Goal: Information Seeking & Learning: Learn about a topic

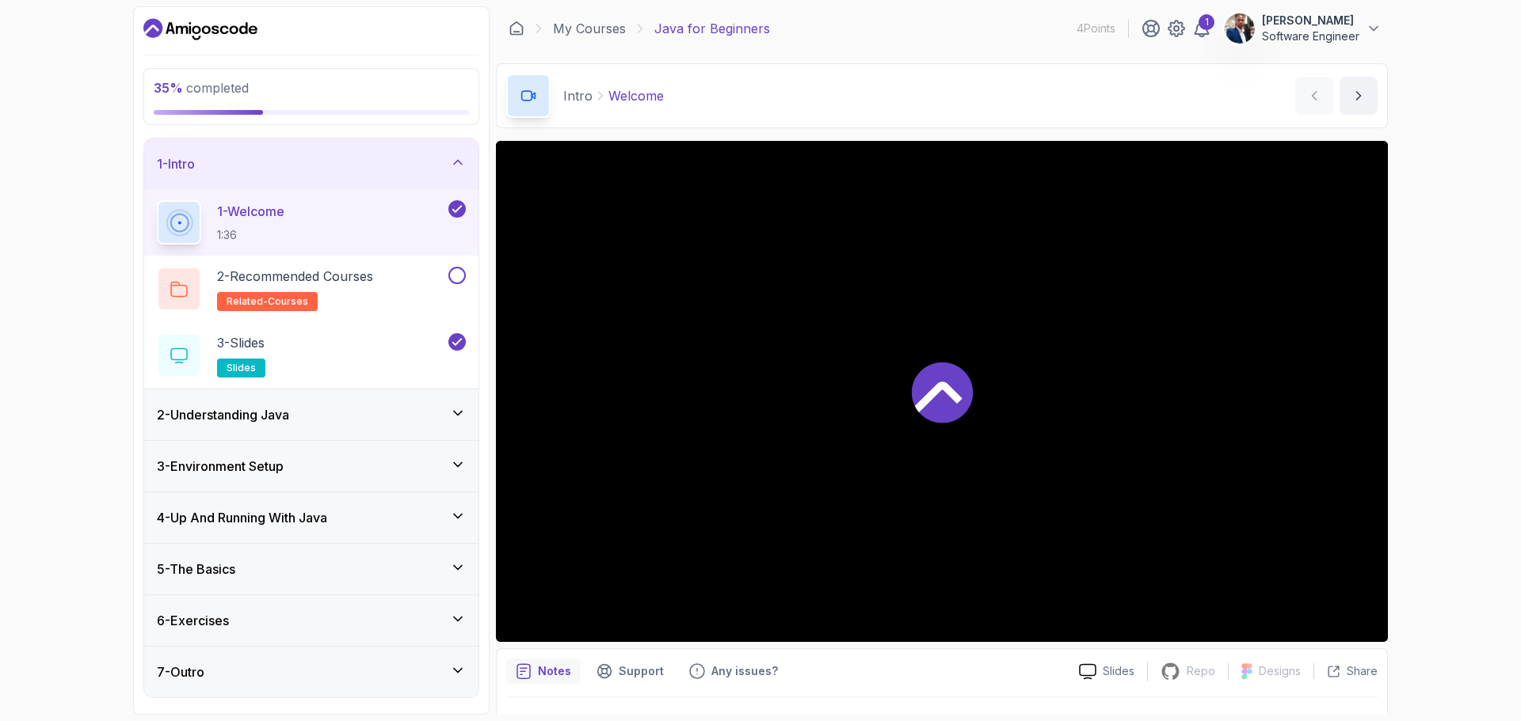
click at [200, 30] on icon "Dashboard" at bounding box center [196, 29] width 9 height 9
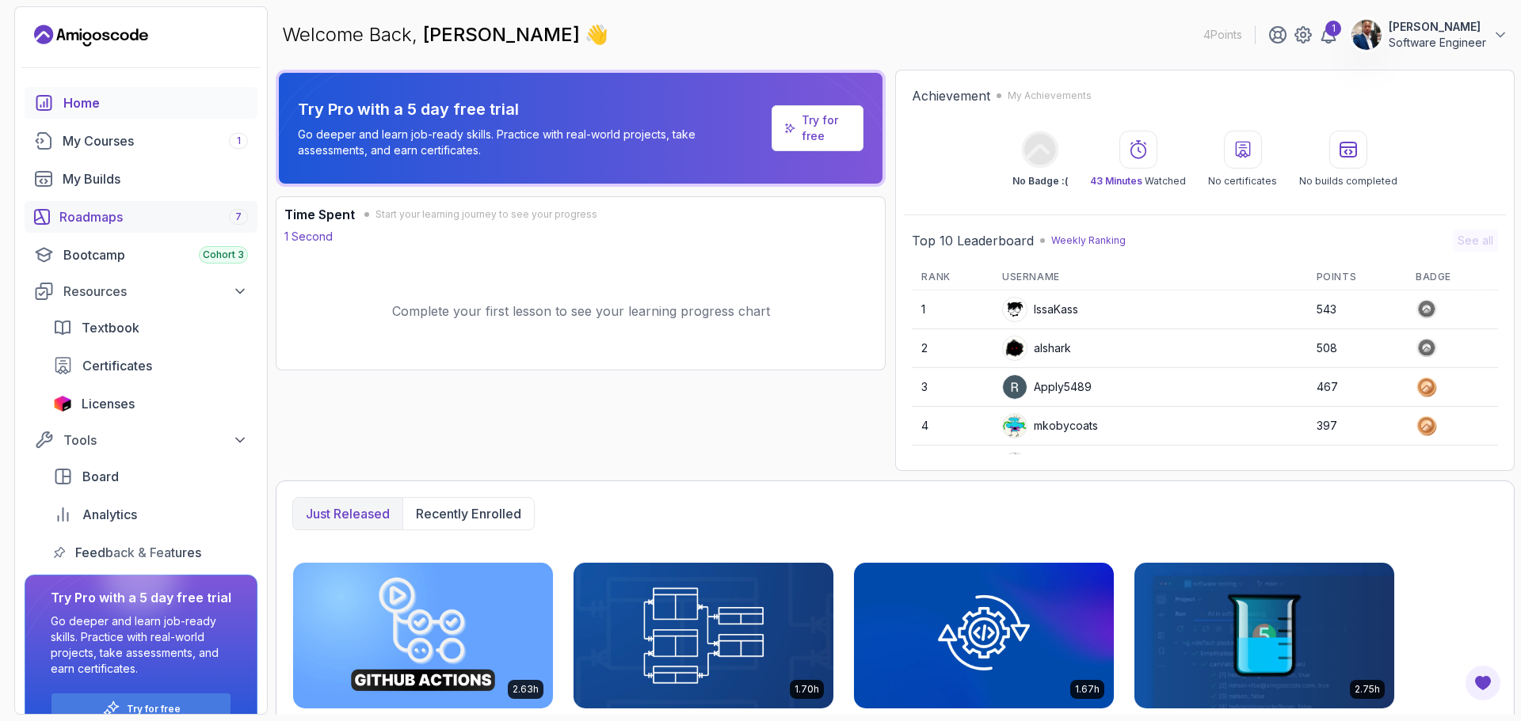
click at [141, 219] on div "Roadmaps 7" at bounding box center [153, 216] width 188 height 19
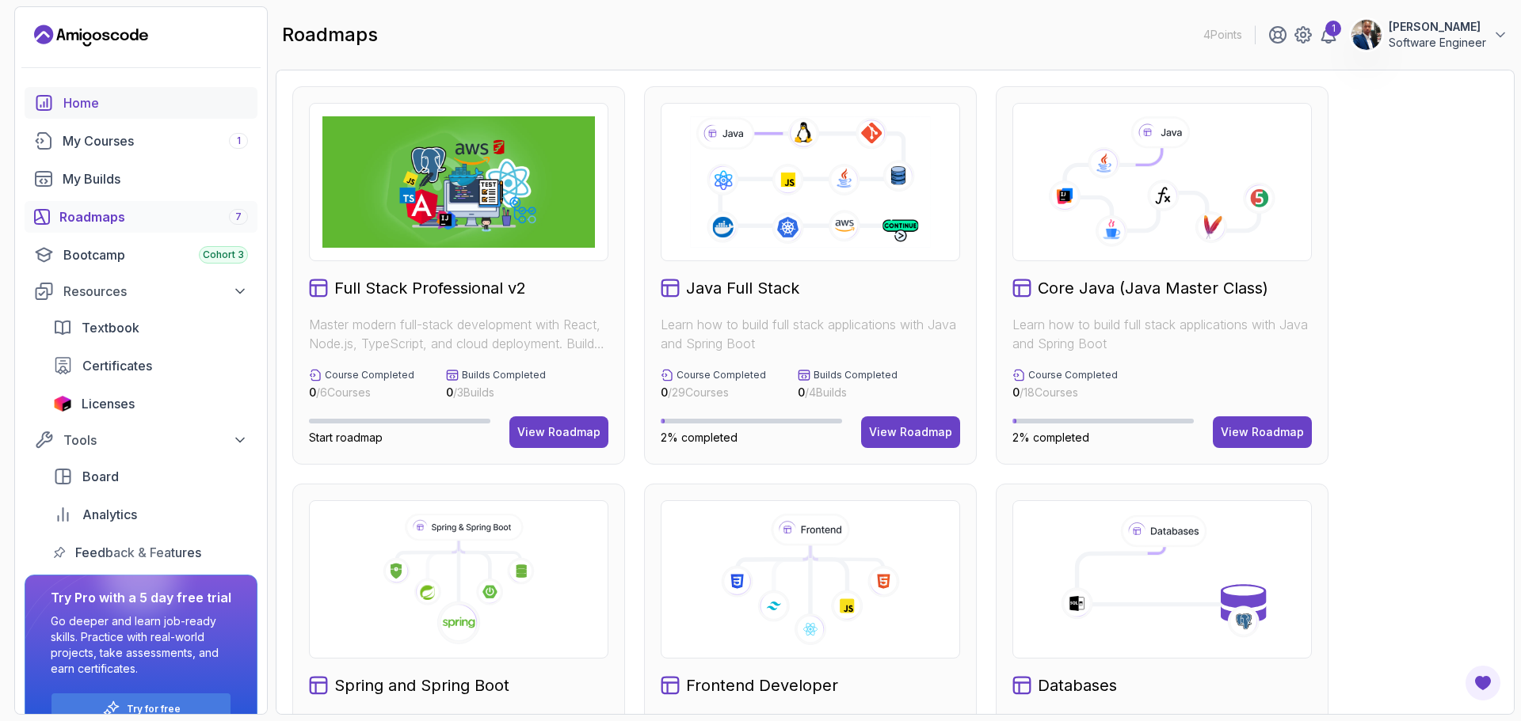
click at [97, 104] on div "Home" at bounding box center [155, 102] width 185 height 19
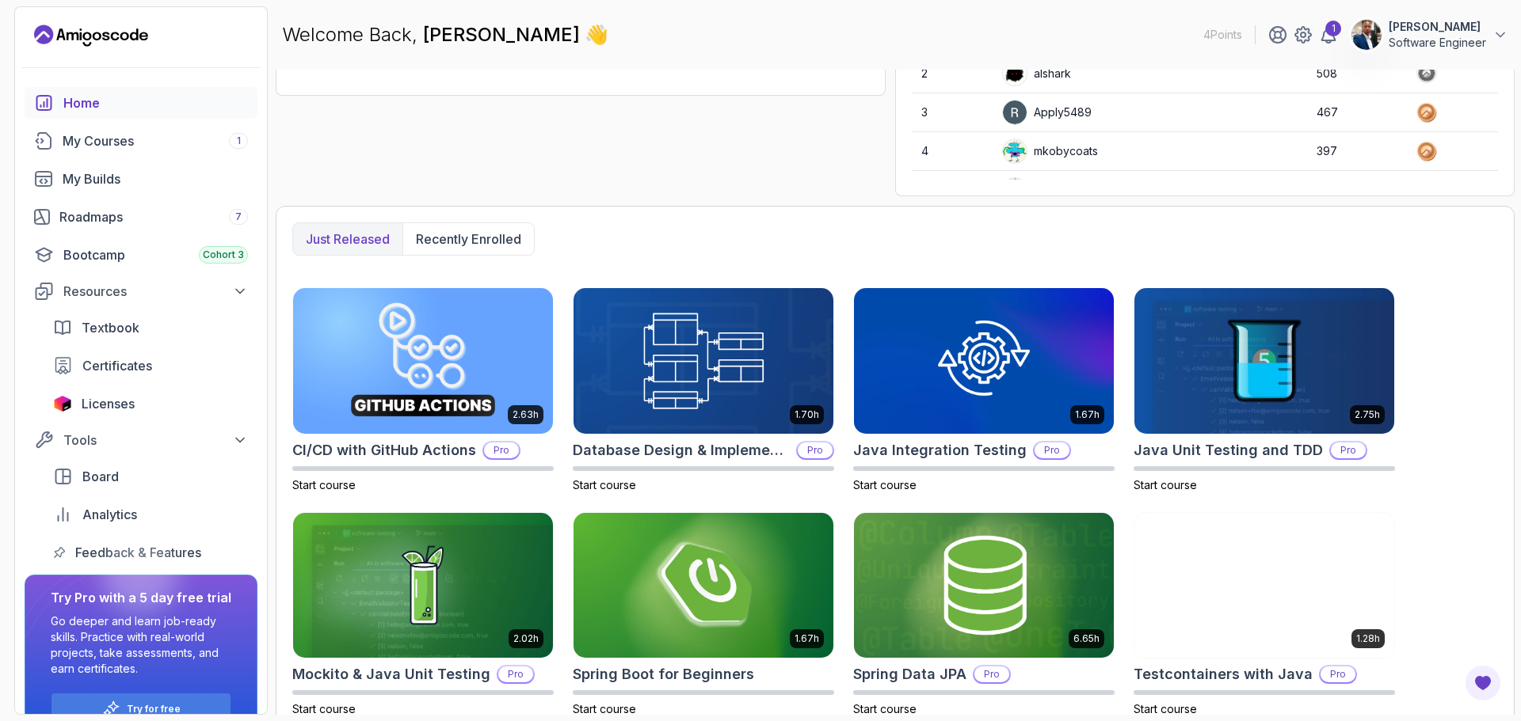
scroll to position [294, 0]
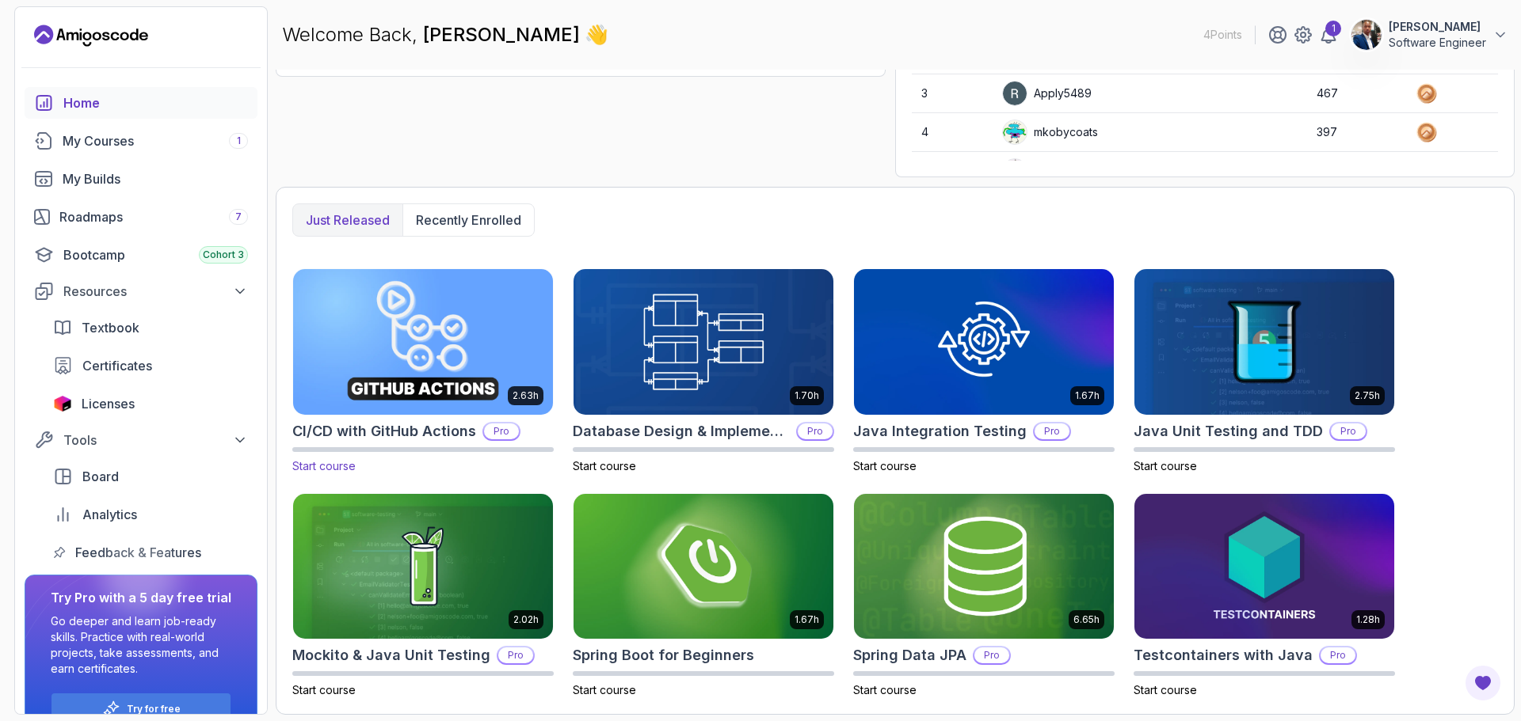
click at [446, 410] on img at bounding box center [423, 341] width 272 height 153
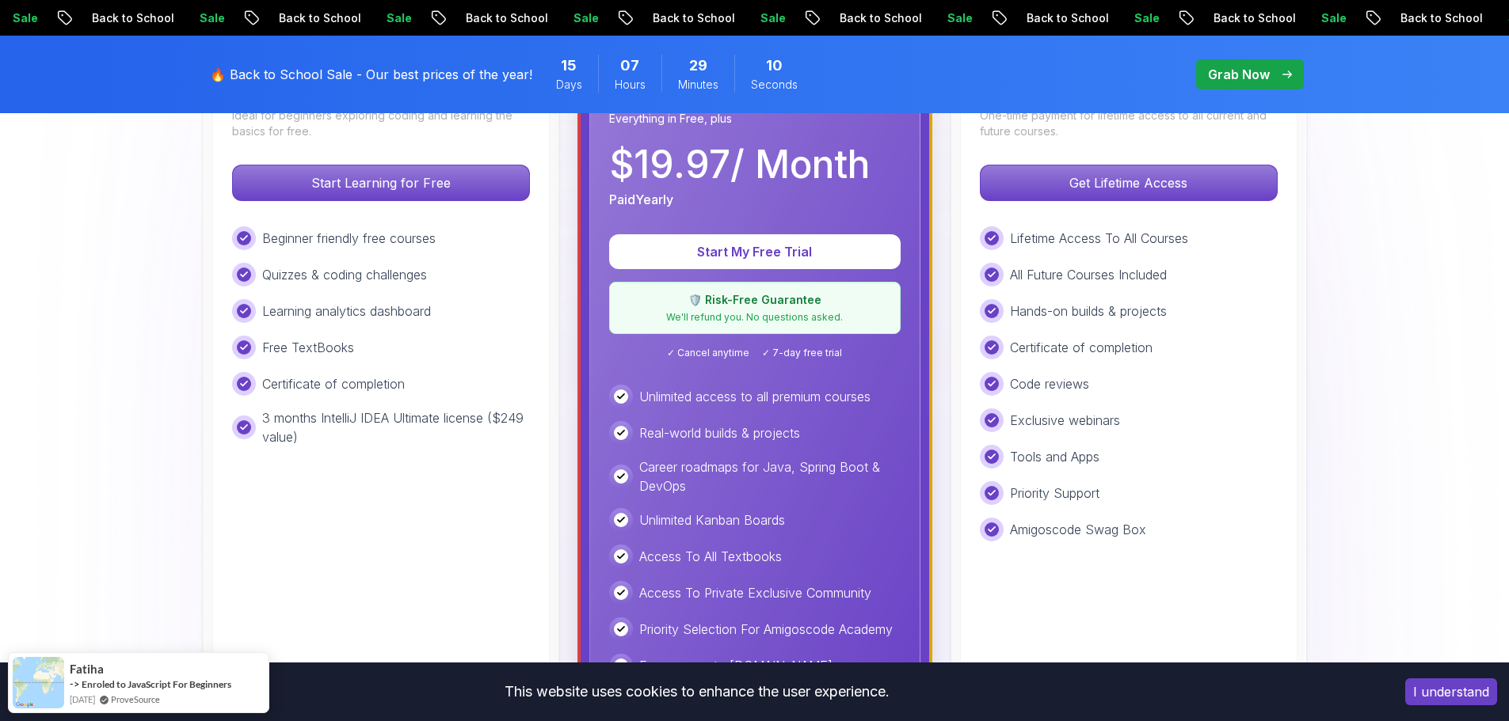
scroll to position [554, 0]
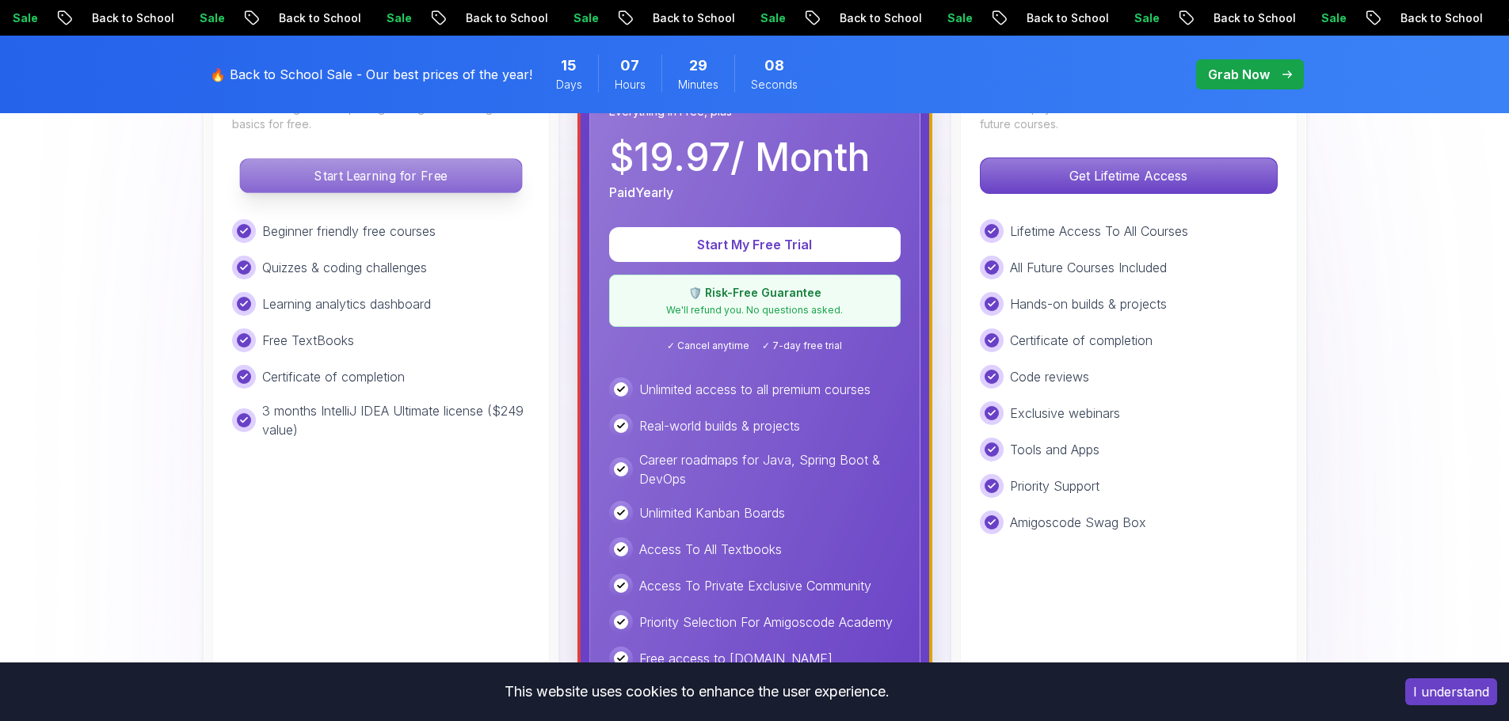
click at [441, 184] on p "Start Learning for Free" at bounding box center [380, 175] width 281 height 33
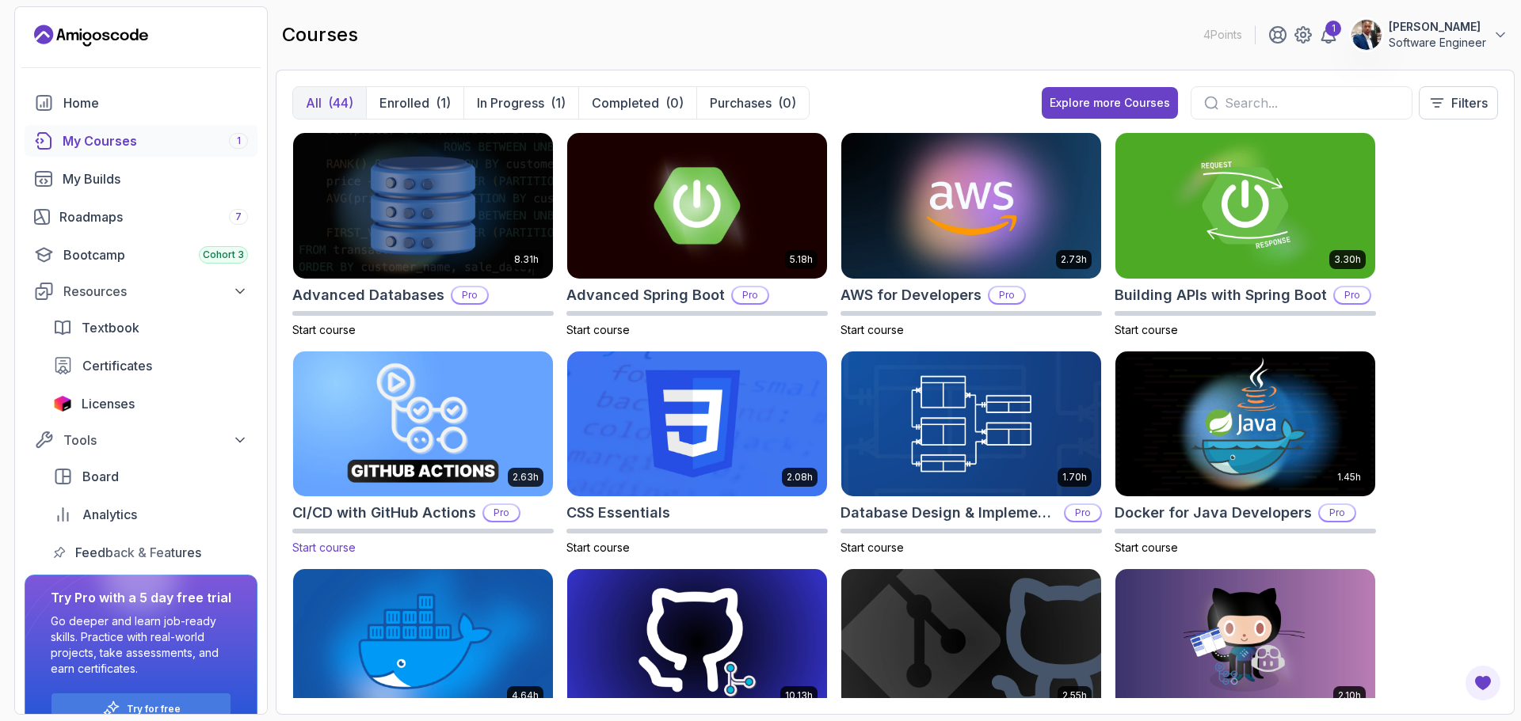
click at [470, 416] on img at bounding box center [423, 424] width 272 height 153
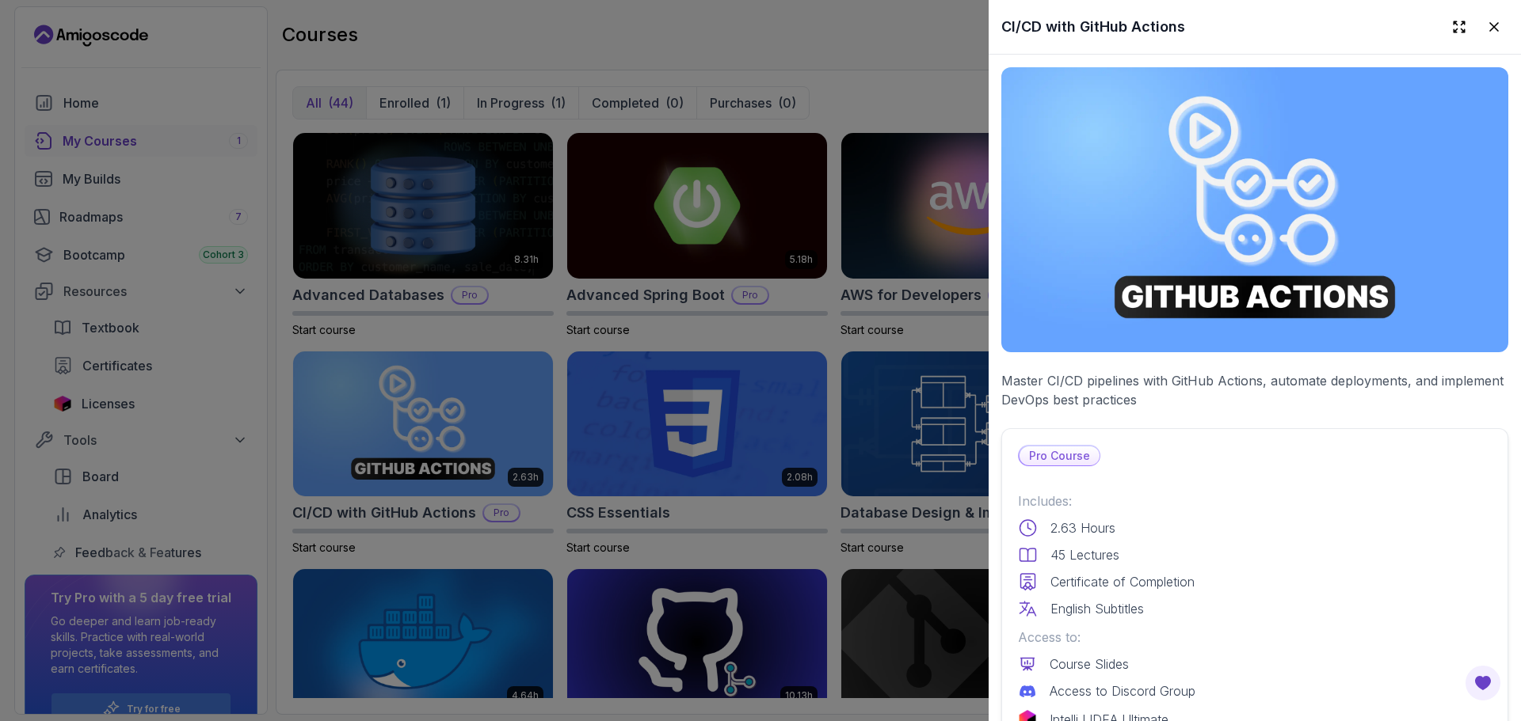
drag, startPoint x: 1060, startPoint y: 446, endPoint x: 1075, endPoint y: 456, distance: 18.2
click at [1061, 447] on p "Pro Course" at bounding box center [1059, 456] width 80 height 19
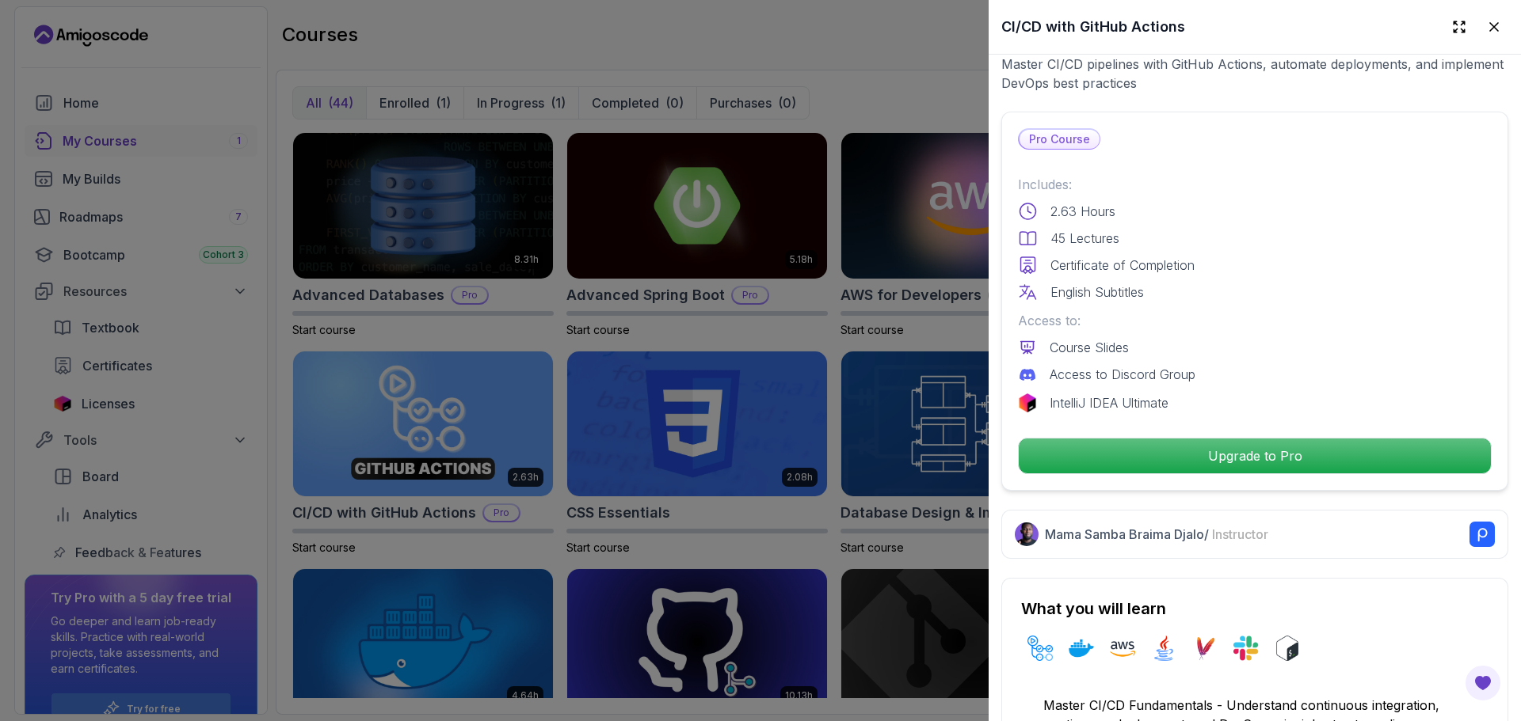
click at [1064, 218] on div "Includes: 2.63 Hours 45 Lectures Certificate of Completion English Subtitles" at bounding box center [1255, 238] width 474 height 127
click at [1103, 244] on div "Includes: 2.63 Hours 45 Lectures Certificate of Completion English Subtitles" at bounding box center [1255, 238] width 474 height 127
click at [1152, 264] on p "Certificate of Completion" at bounding box center [1122, 265] width 144 height 19
drag, startPoint x: 1216, startPoint y: 264, endPoint x: 1056, endPoint y: 261, distance: 160.0
click at [1056, 261] on div "Certificate of Completion" at bounding box center [1255, 265] width 474 height 19
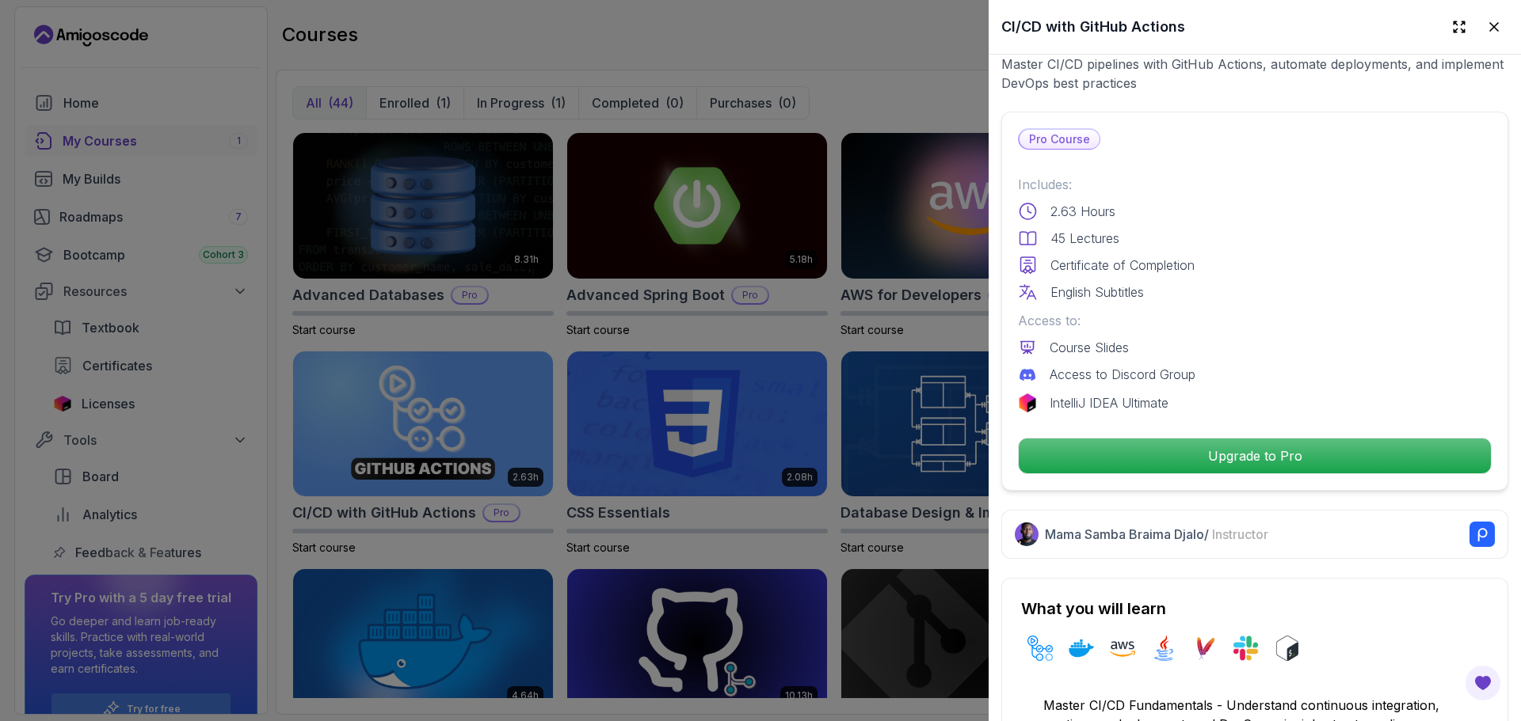
click at [1219, 269] on div "Includes: 2.63 Hours 45 Lectures Certificate of Completion English Subtitles" at bounding box center [1255, 238] width 474 height 127
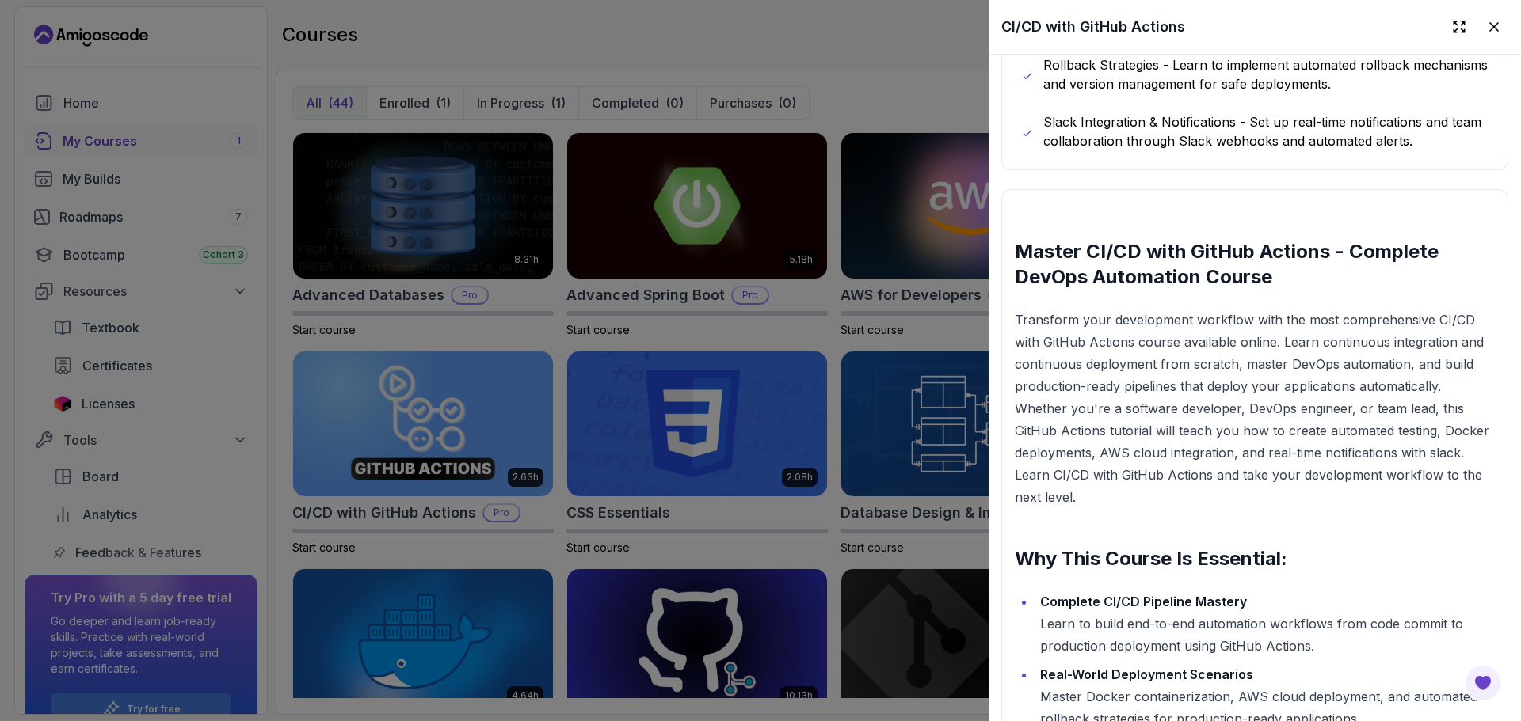
scroll to position [1346, 0]
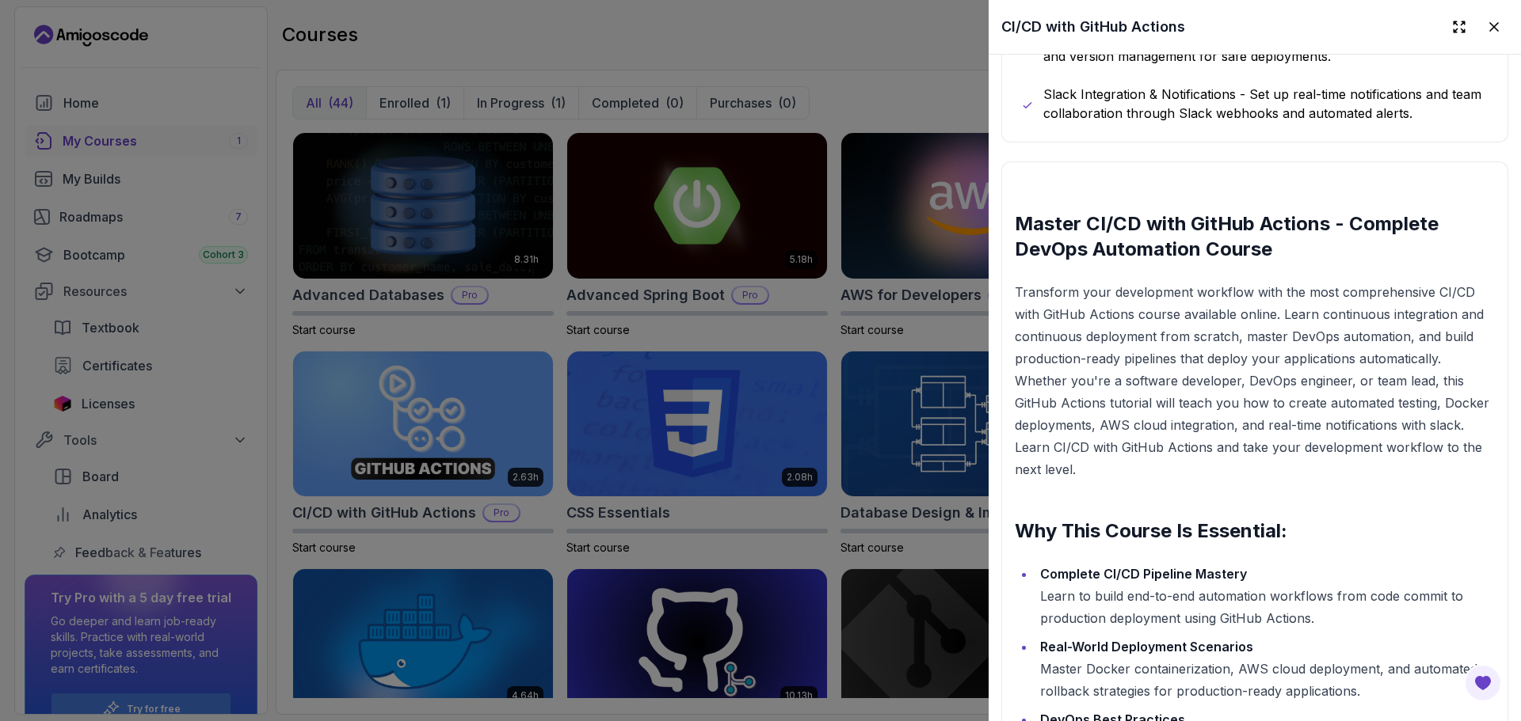
click at [1213, 335] on p "Transform your development workflow with the most comprehensive CI/CD with GitH…" at bounding box center [1255, 381] width 480 height 200
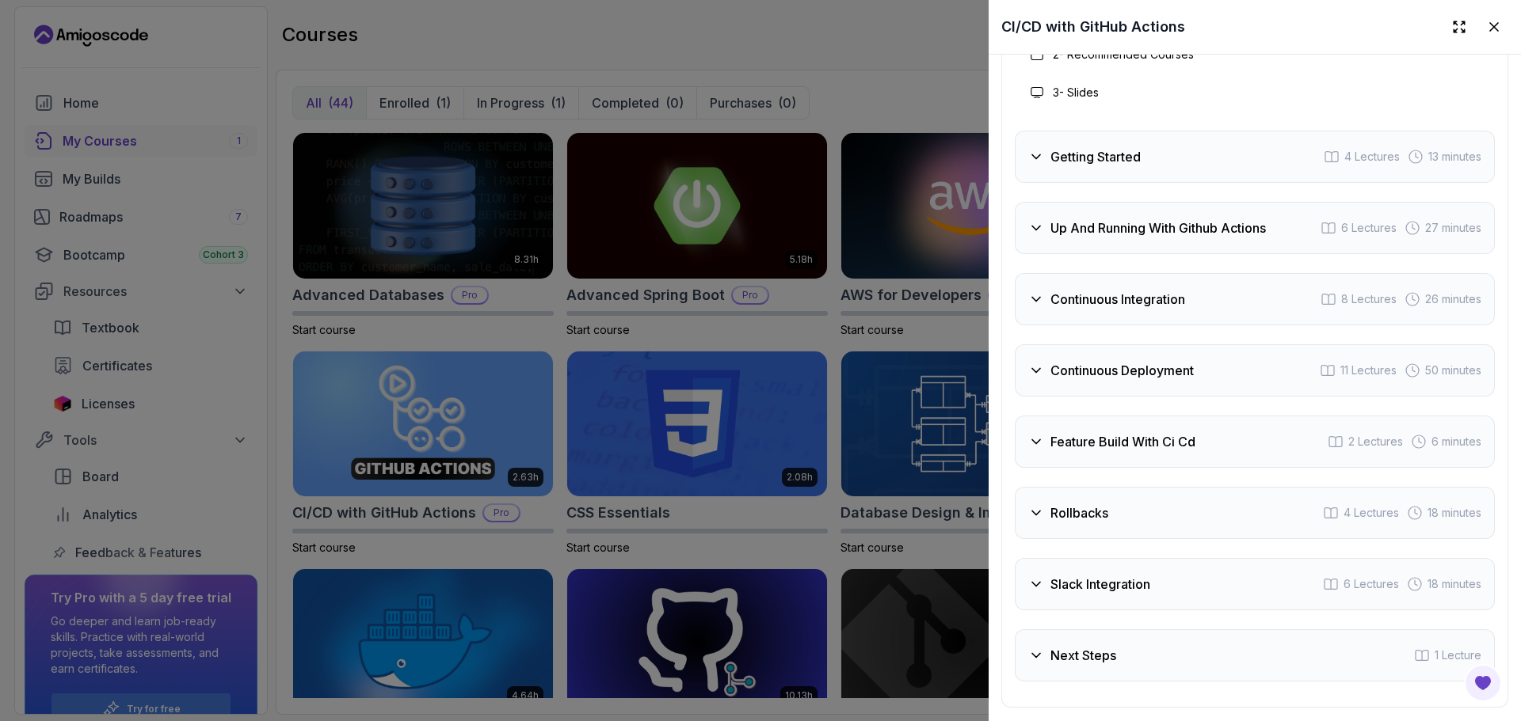
scroll to position [3405, 0]
click at [1222, 234] on h3 "Up And Running With Github Actions" at bounding box center [1157, 224] width 215 height 19
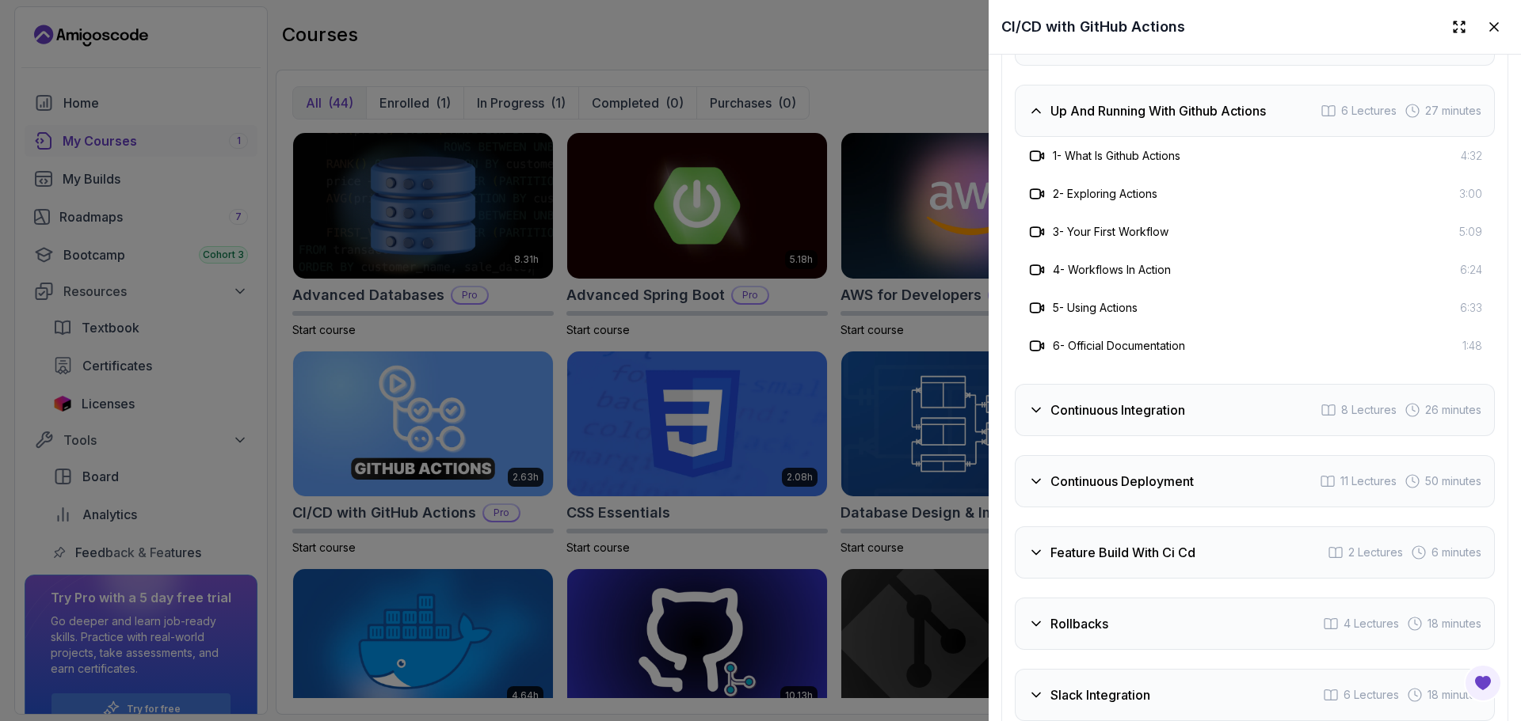
click at [1213, 436] on div "Continuous Integration 8 Lectures 26 minutes" at bounding box center [1255, 410] width 480 height 52
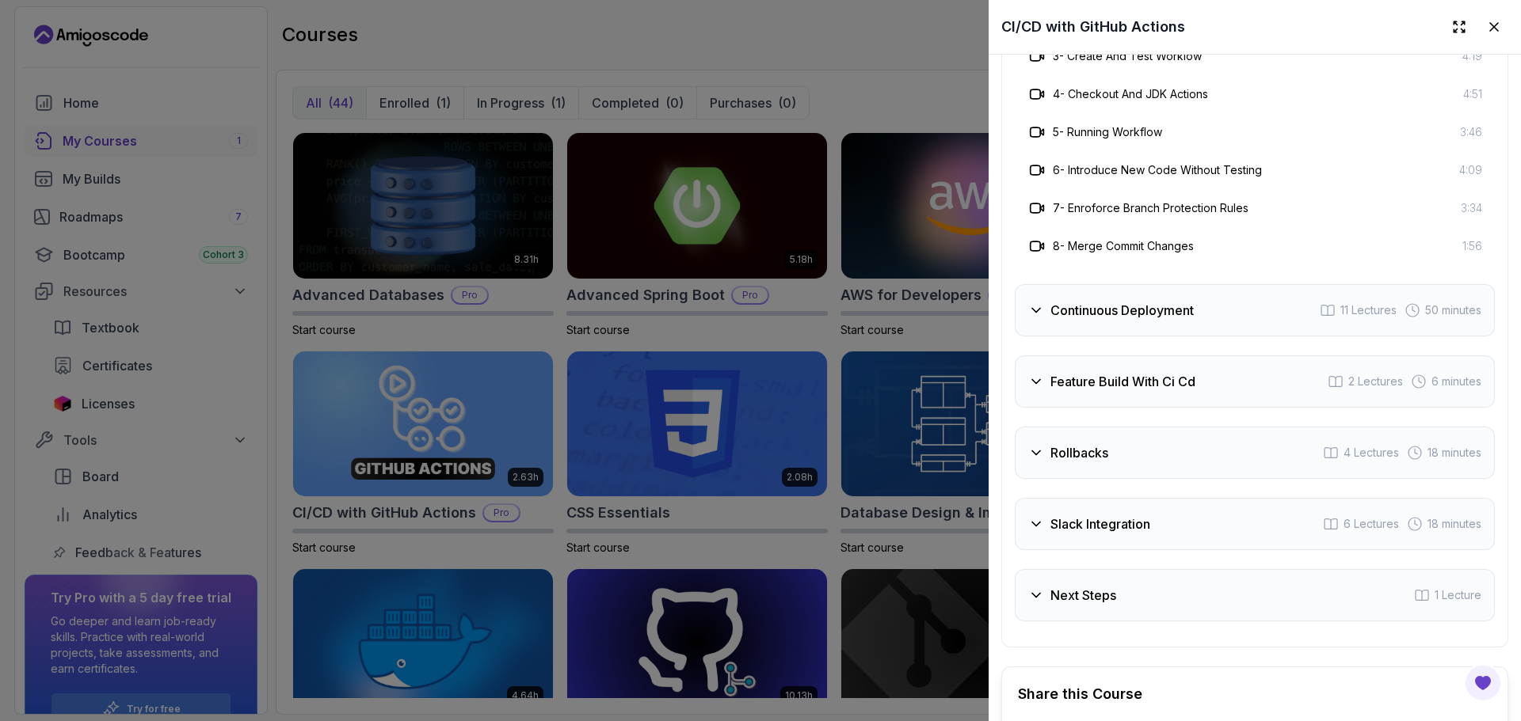
scroll to position [3722, 0]
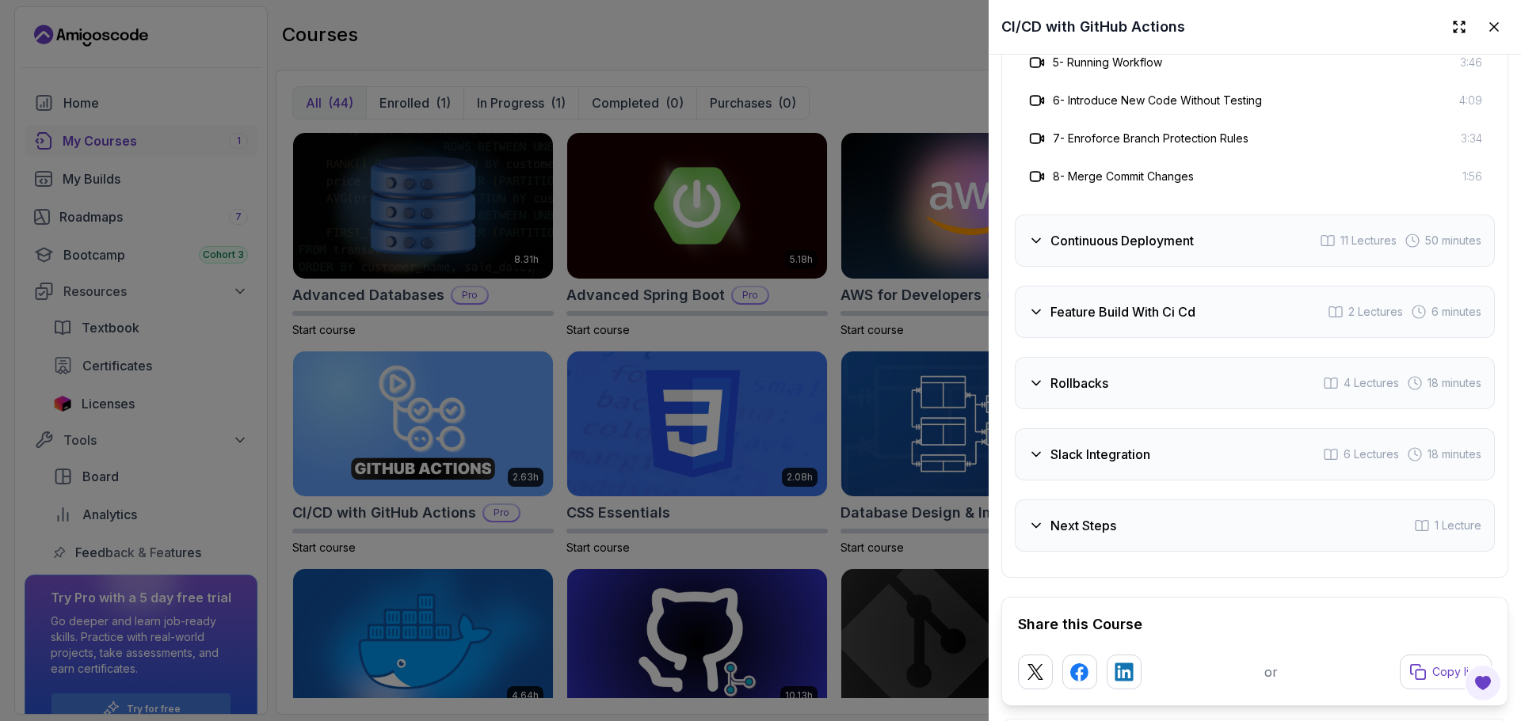
click at [1191, 250] on h3 "Continuous Deployment" at bounding box center [1121, 240] width 143 height 19
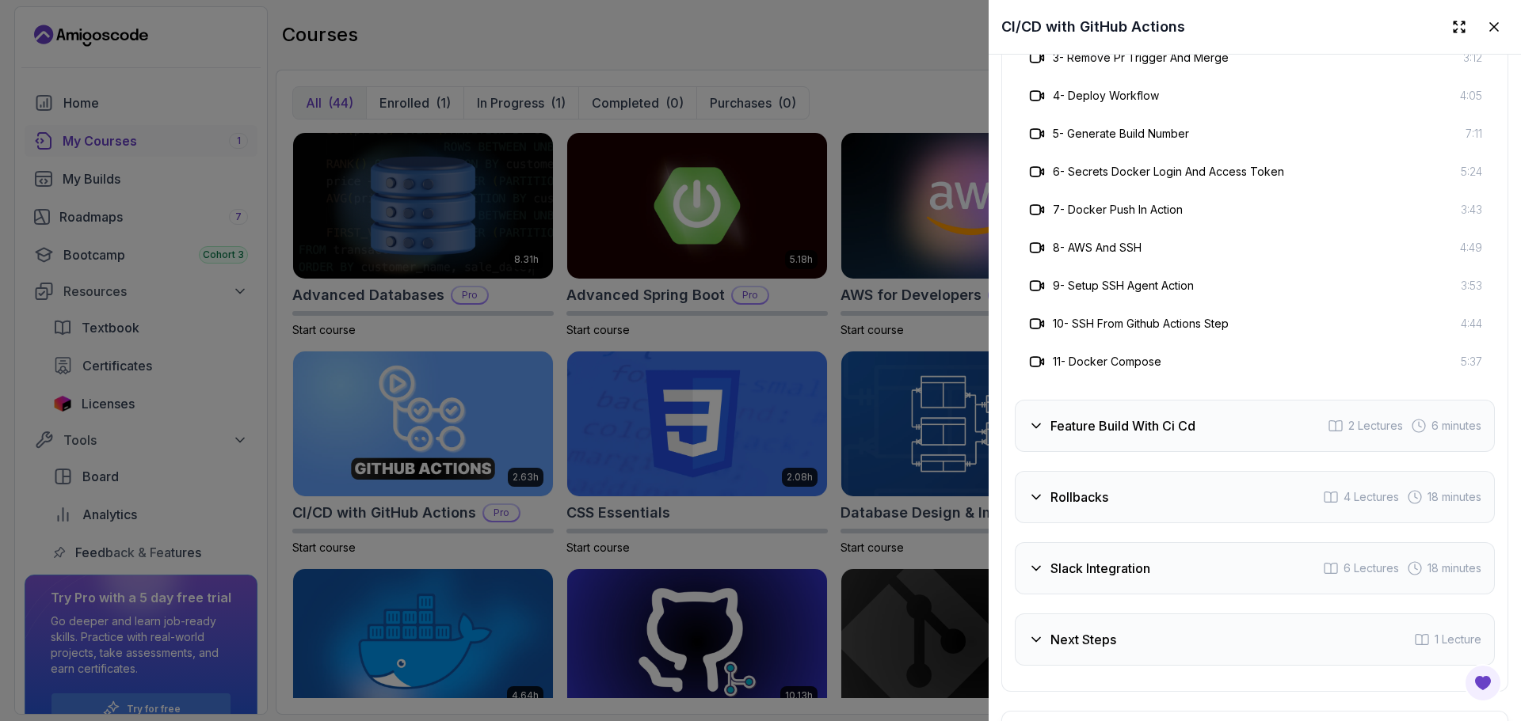
click at [1178, 436] on h3 "Feature Build With Ci Cd" at bounding box center [1122, 426] width 145 height 19
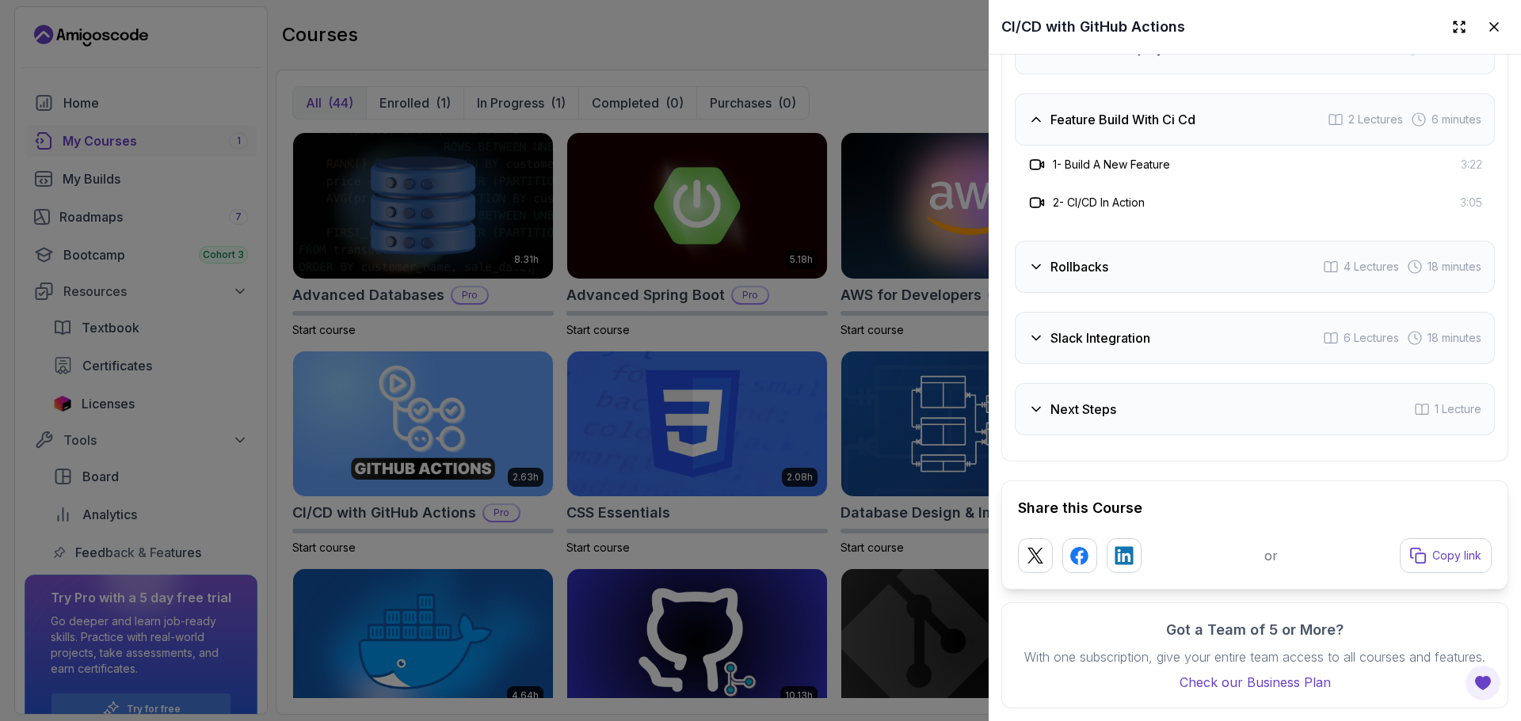
click at [1196, 262] on div "Rollbacks 4 Lectures 18 minutes" at bounding box center [1255, 267] width 480 height 52
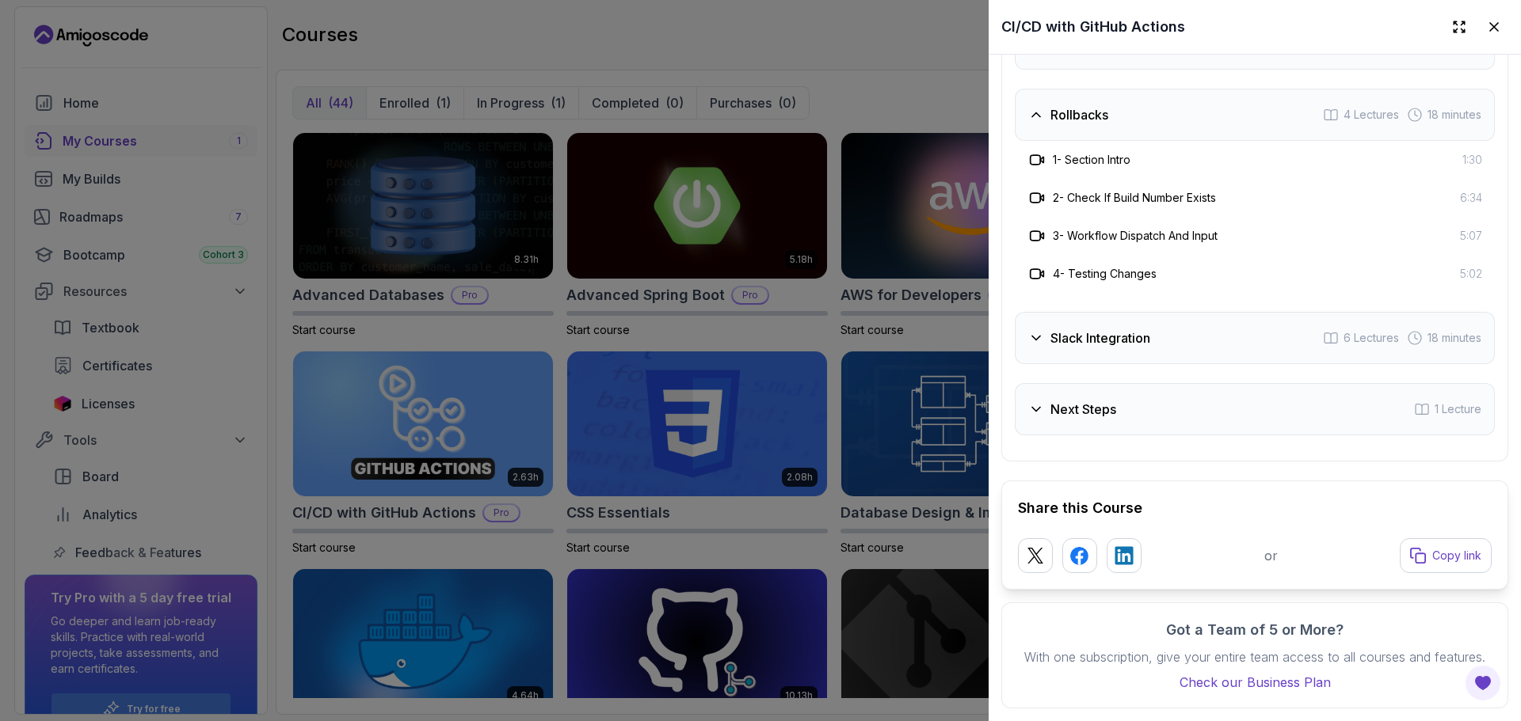
click at [1190, 364] on div "Slack Integration 6 Lectures 18 minutes" at bounding box center [1255, 338] width 480 height 52
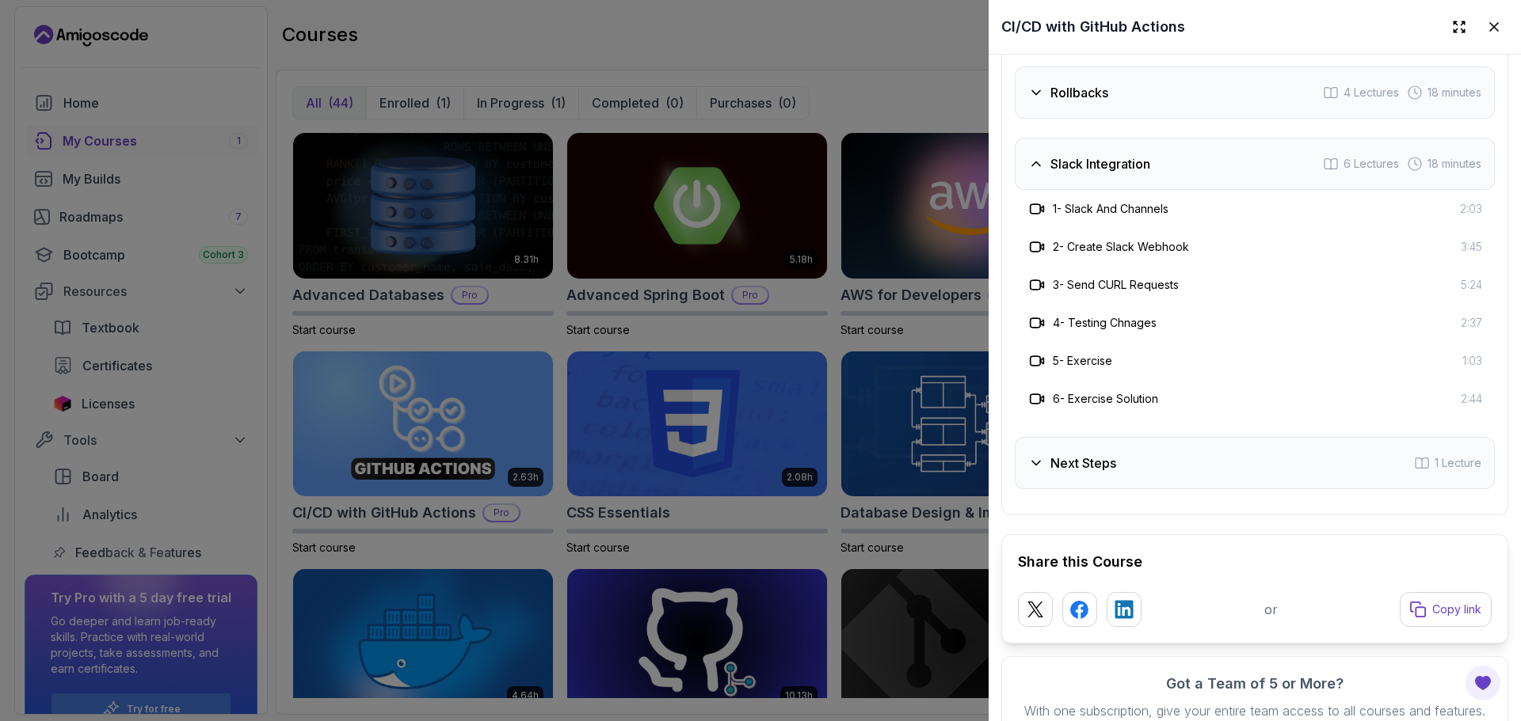
click at [1202, 489] on div "Next Steps 1 Lecture" at bounding box center [1255, 463] width 480 height 52
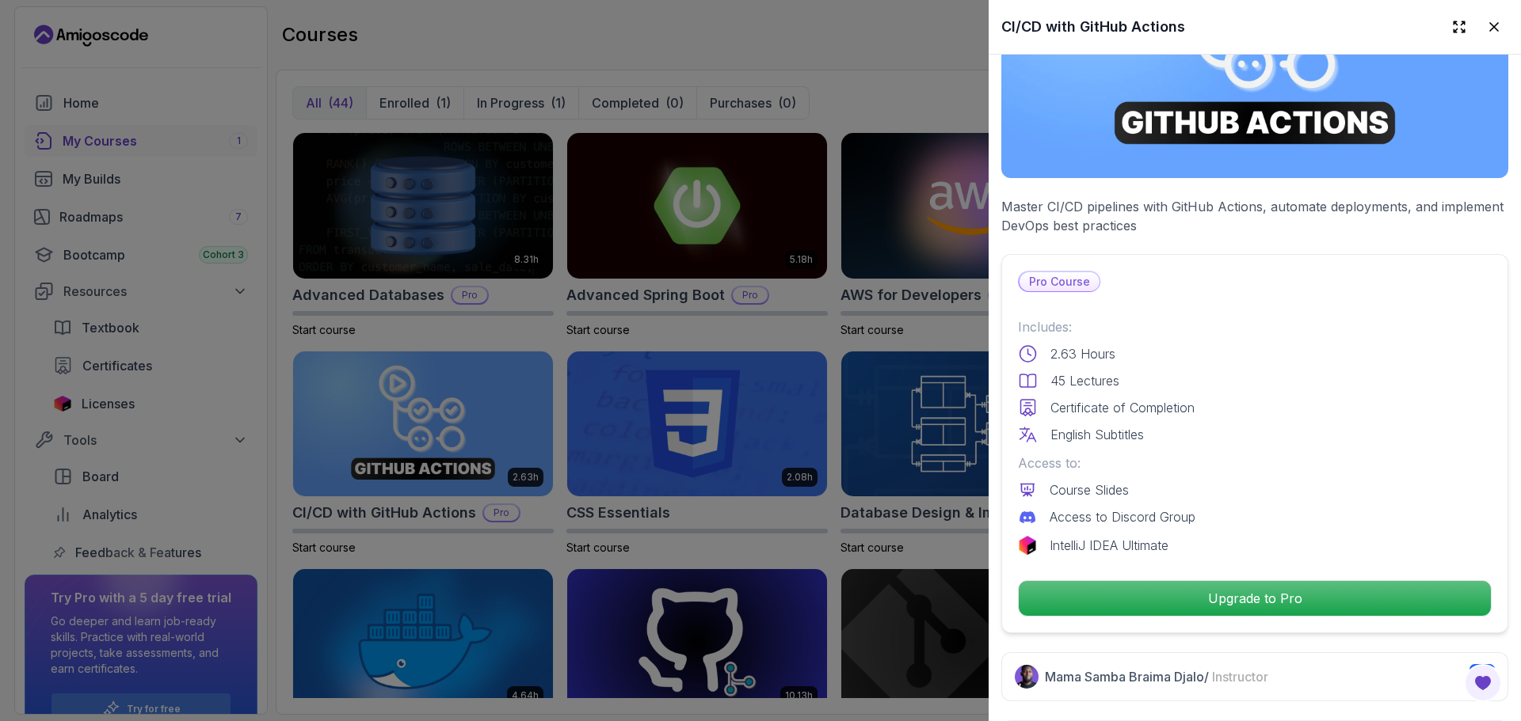
scroll to position [265, 0]
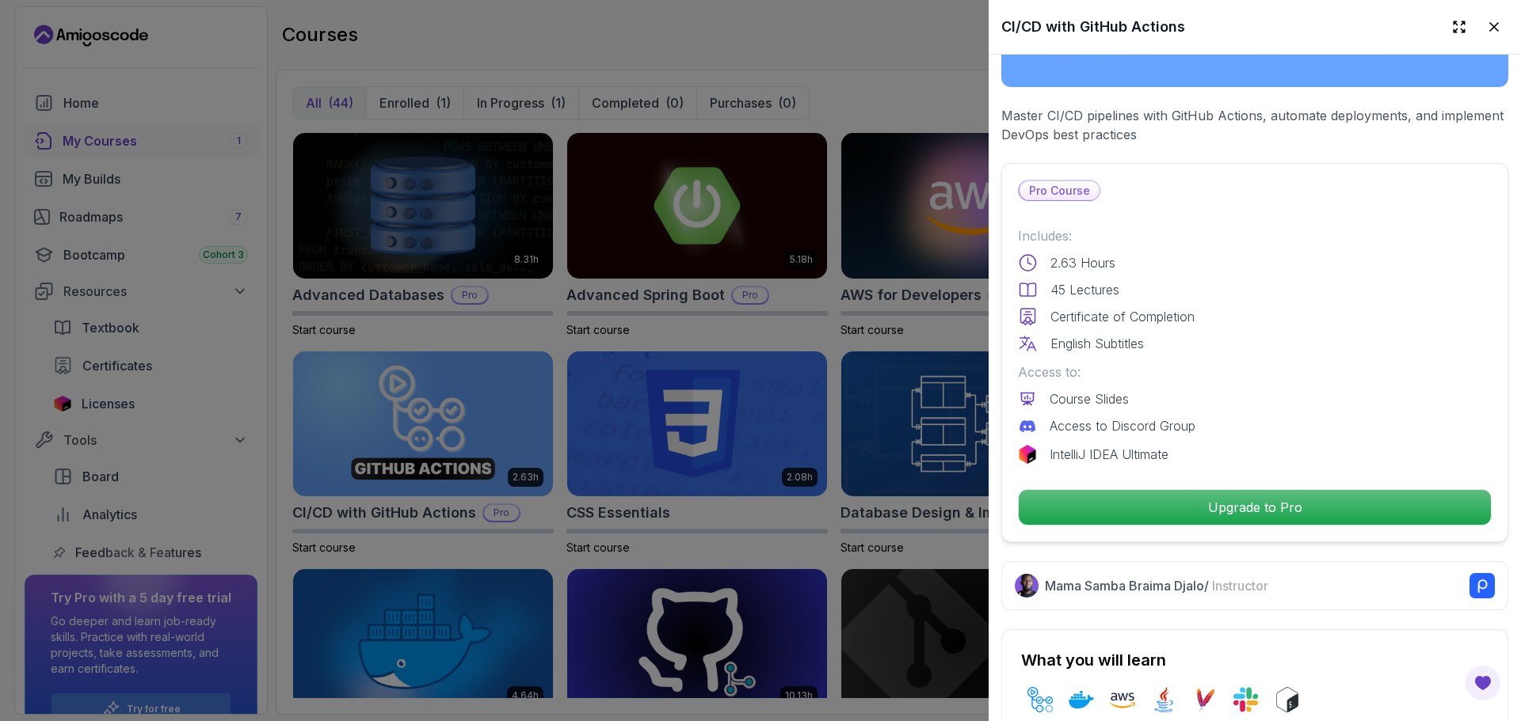
click at [923, 55] on div at bounding box center [760, 360] width 1521 height 721
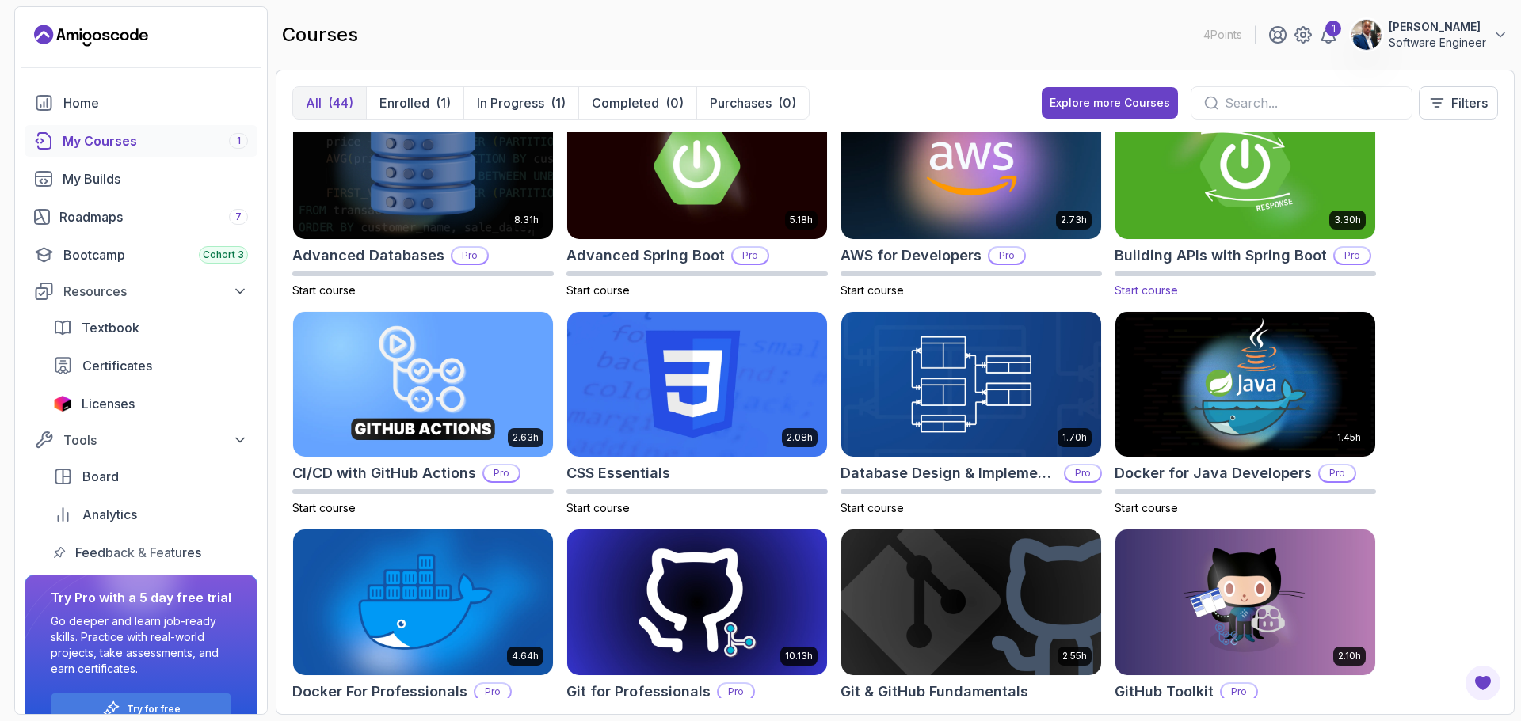
scroll to position [0, 0]
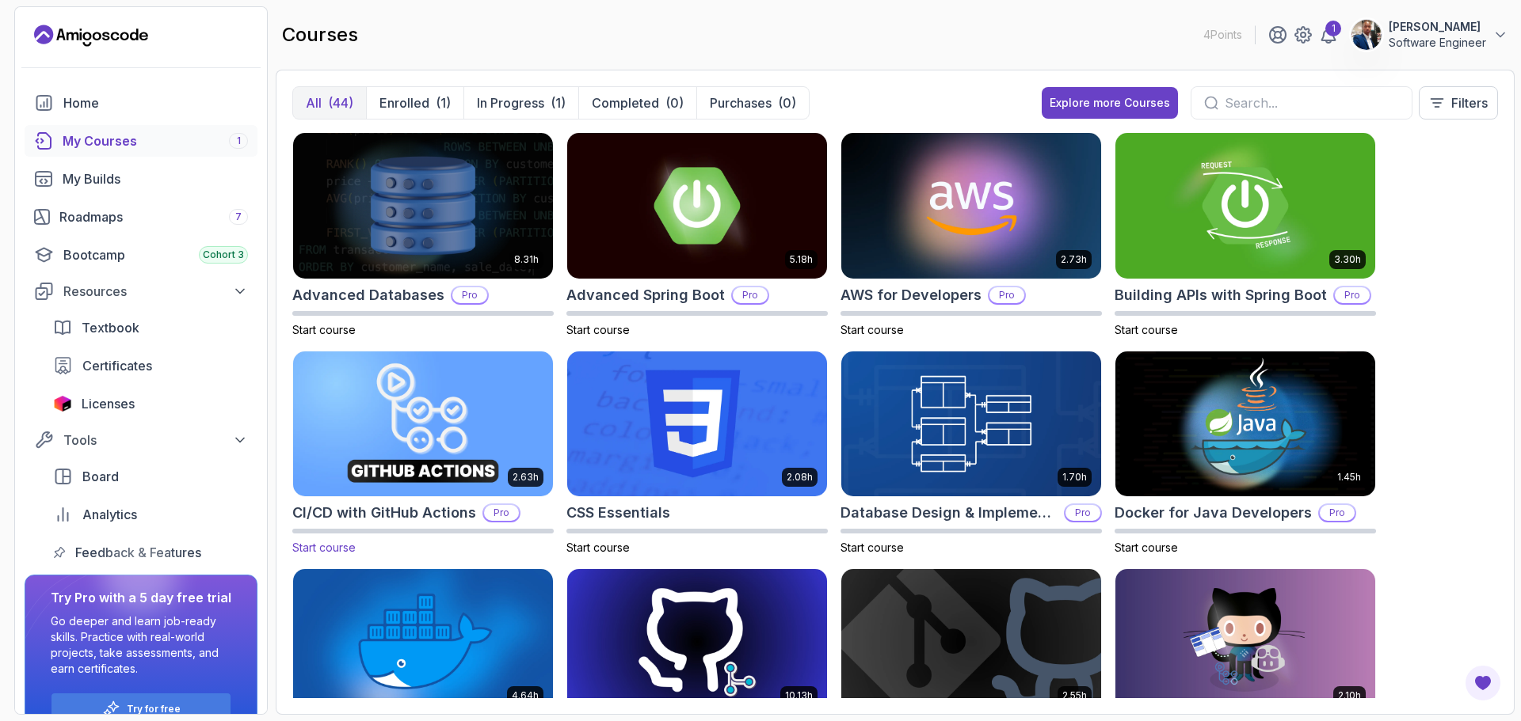
click at [413, 416] on img at bounding box center [423, 424] width 272 height 153
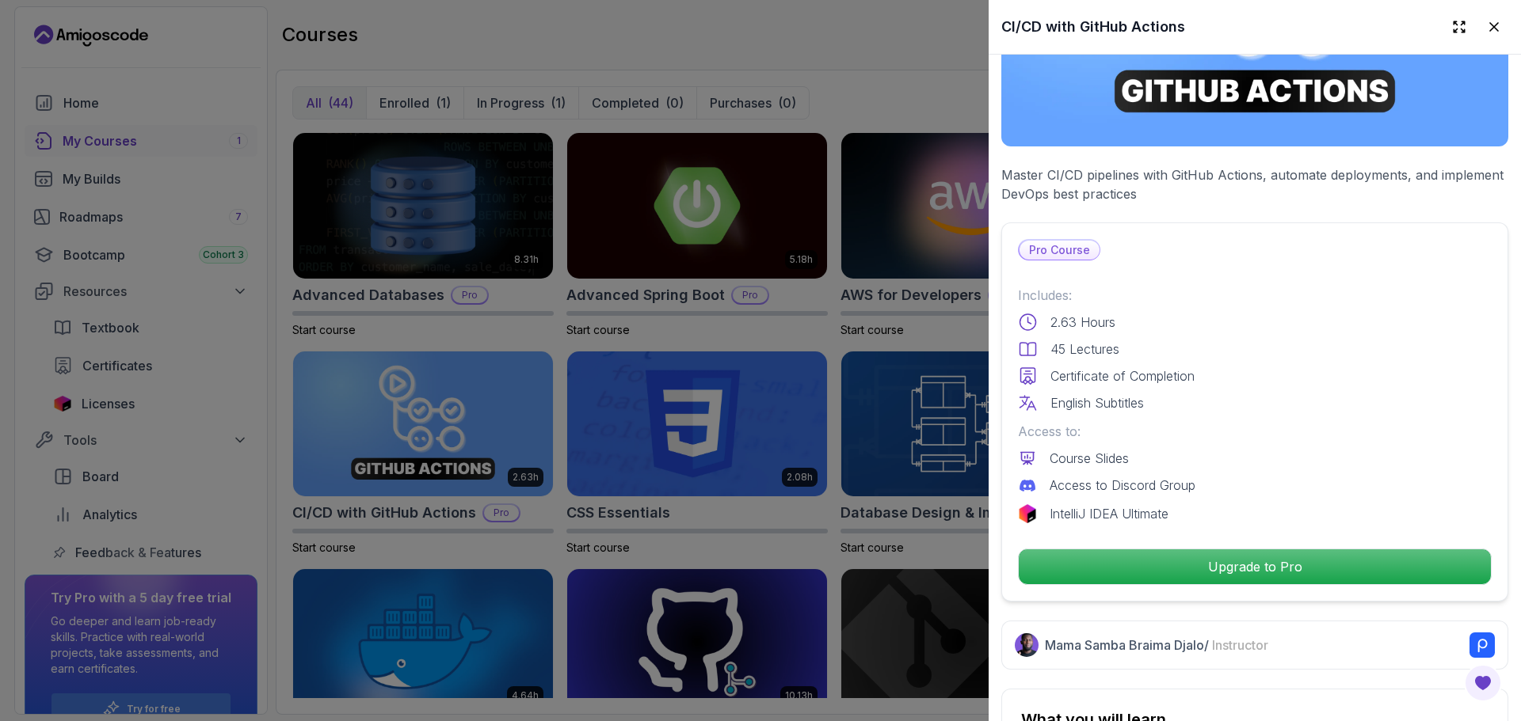
scroll to position [317, 0]
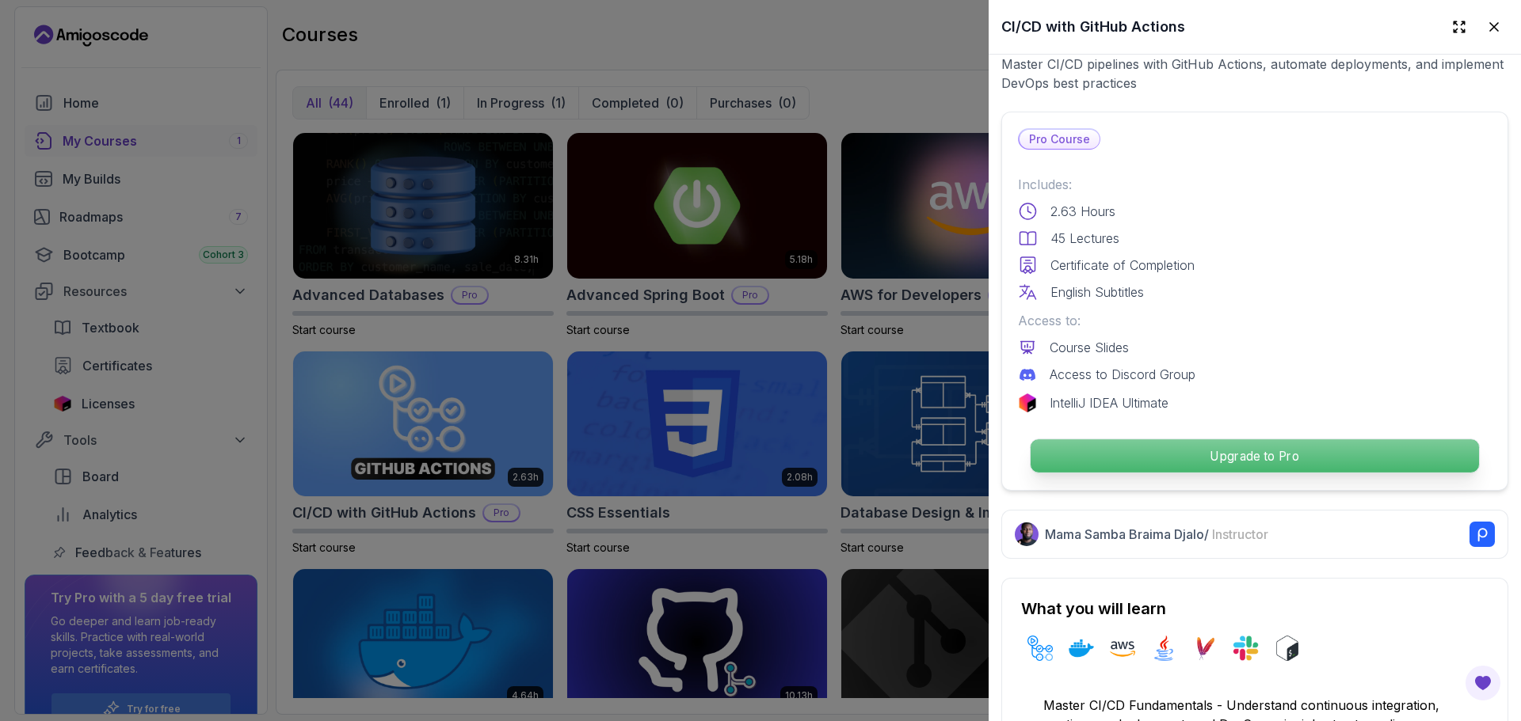
click at [1254, 455] on p "Upgrade to Pro" at bounding box center [1254, 456] width 448 height 33
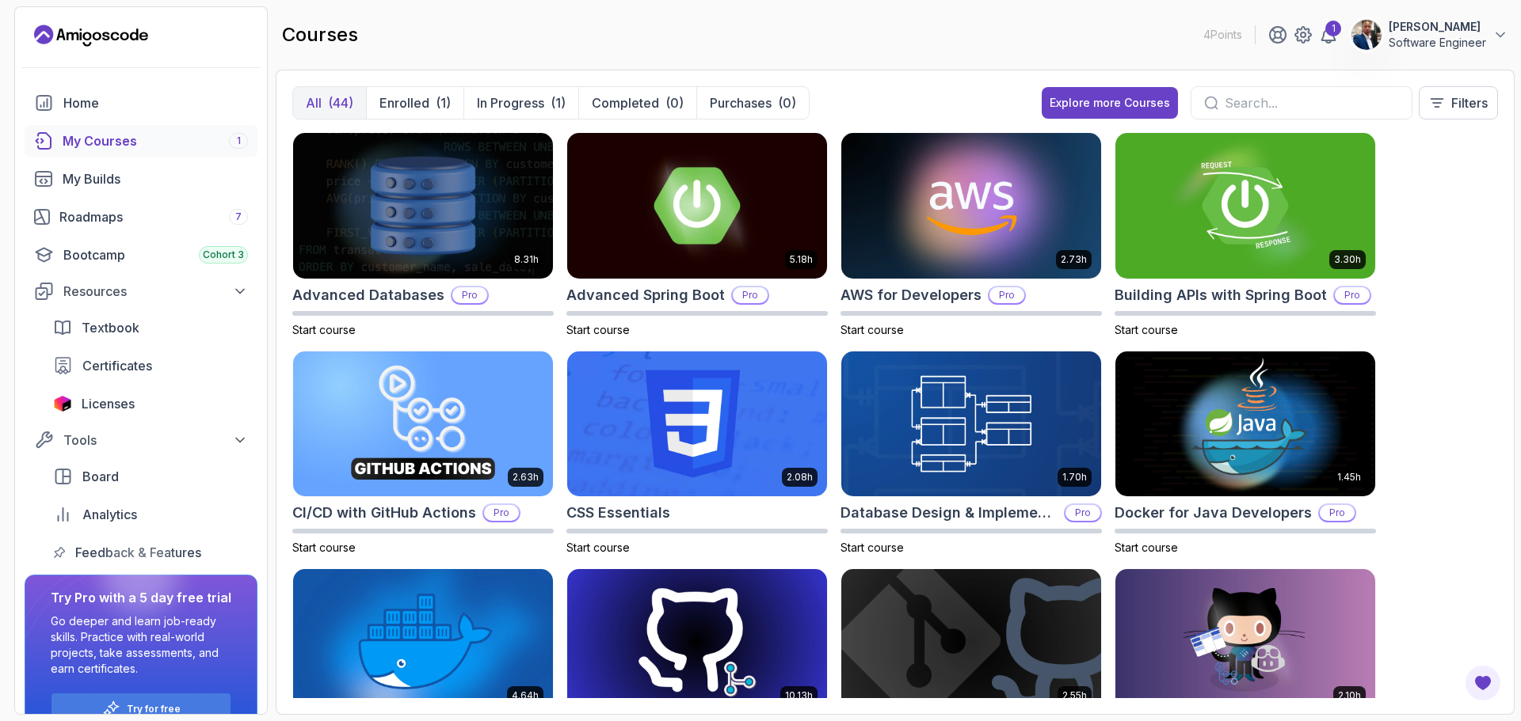
click at [729, 42] on div "courses 4 Points 1 [PERSON_NAME] Software Engineer" at bounding box center [895, 34] width 1239 height 57
click at [1319, 32] on link "1" at bounding box center [1328, 34] width 19 height 19
